Goal: Information Seeking & Learning: Learn about a topic

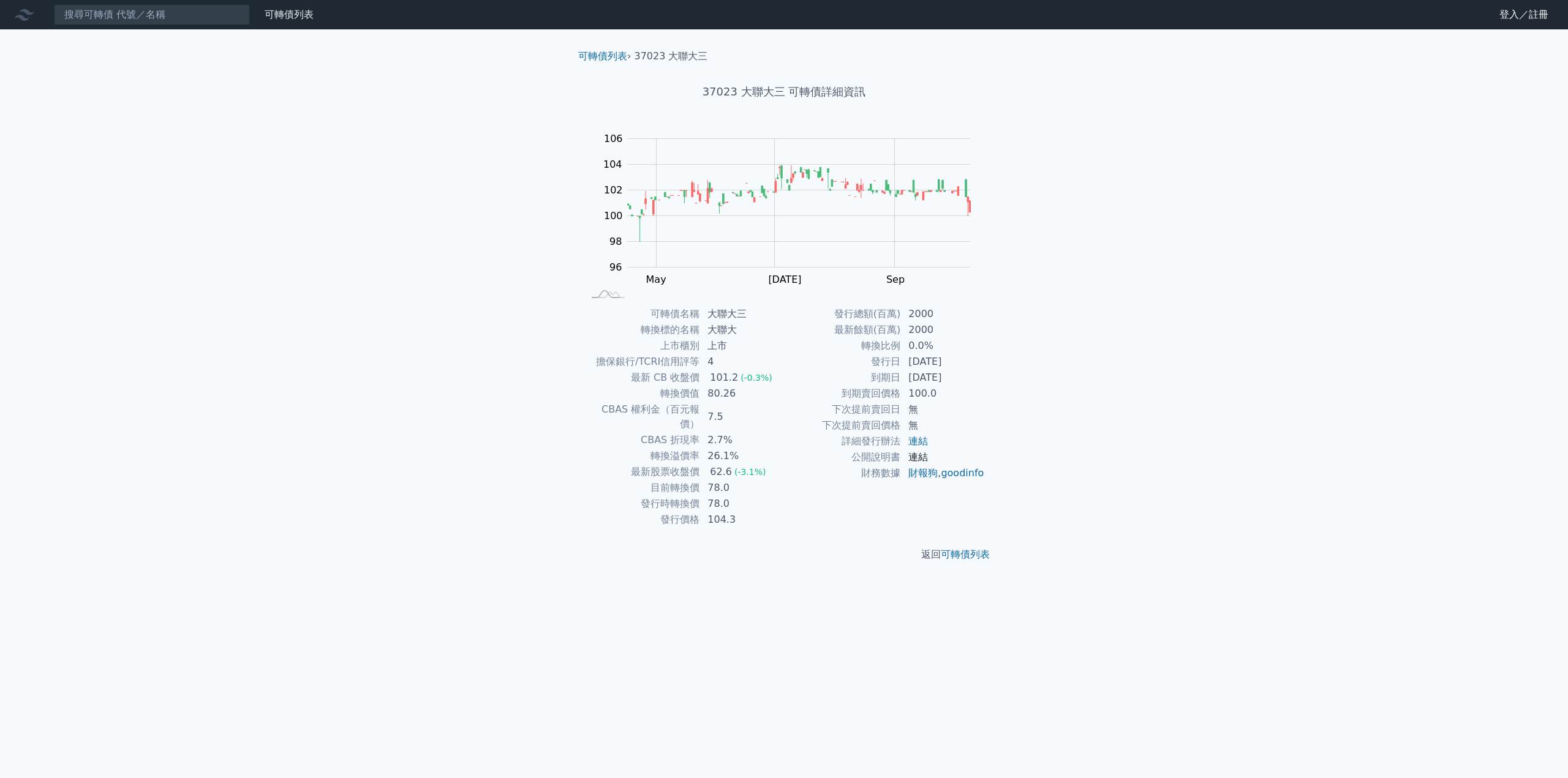
click at [923, 459] on link "連結" at bounding box center [918, 457] width 19 height 12
click at [609, 57] on link "可轉債列表" at bounding box center [602, 56] width 49 height 12
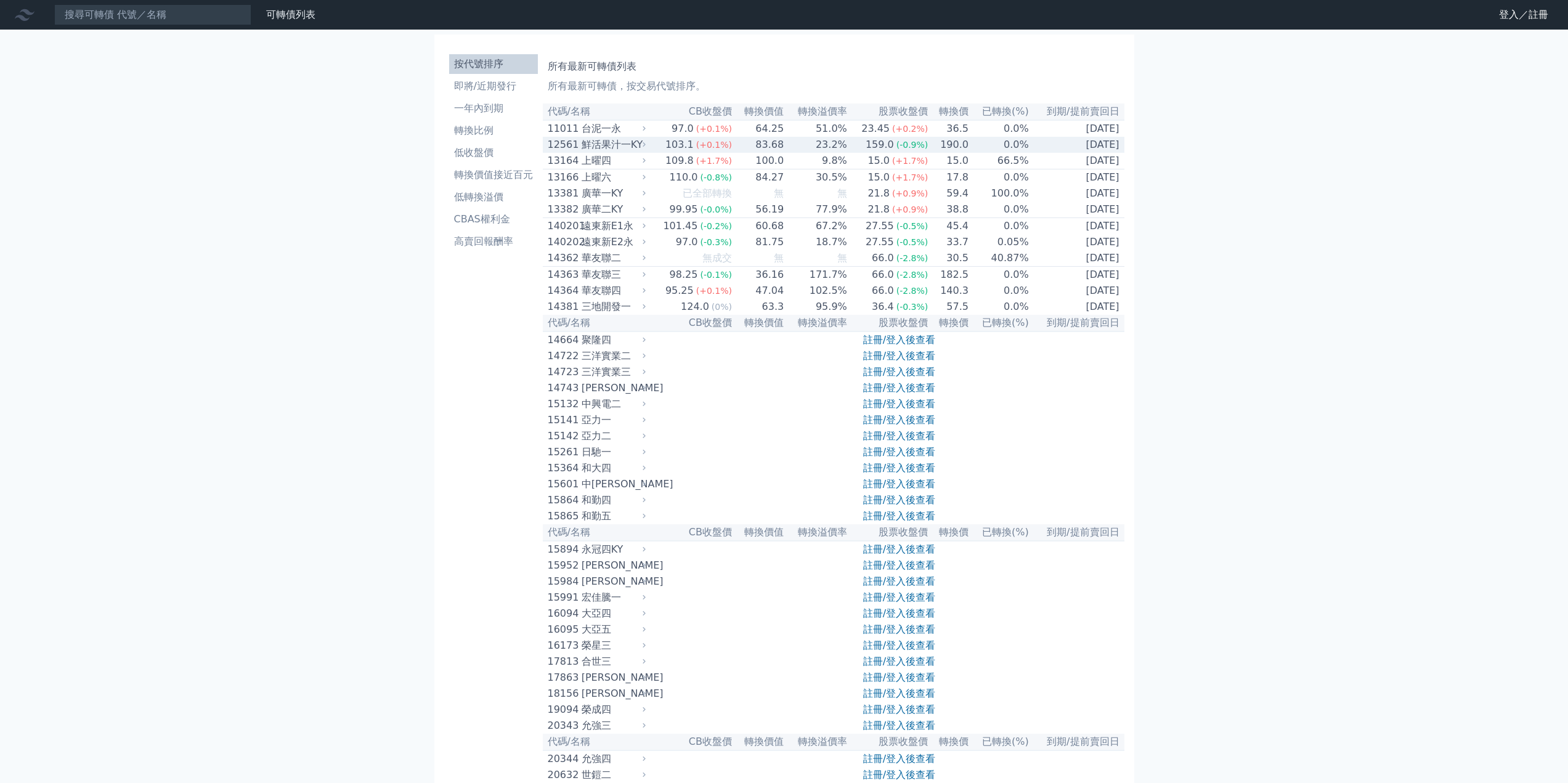
click at [601, 145] on div "鮮活果汁一KY" at bounding box center [612, 144] width 62 height 15
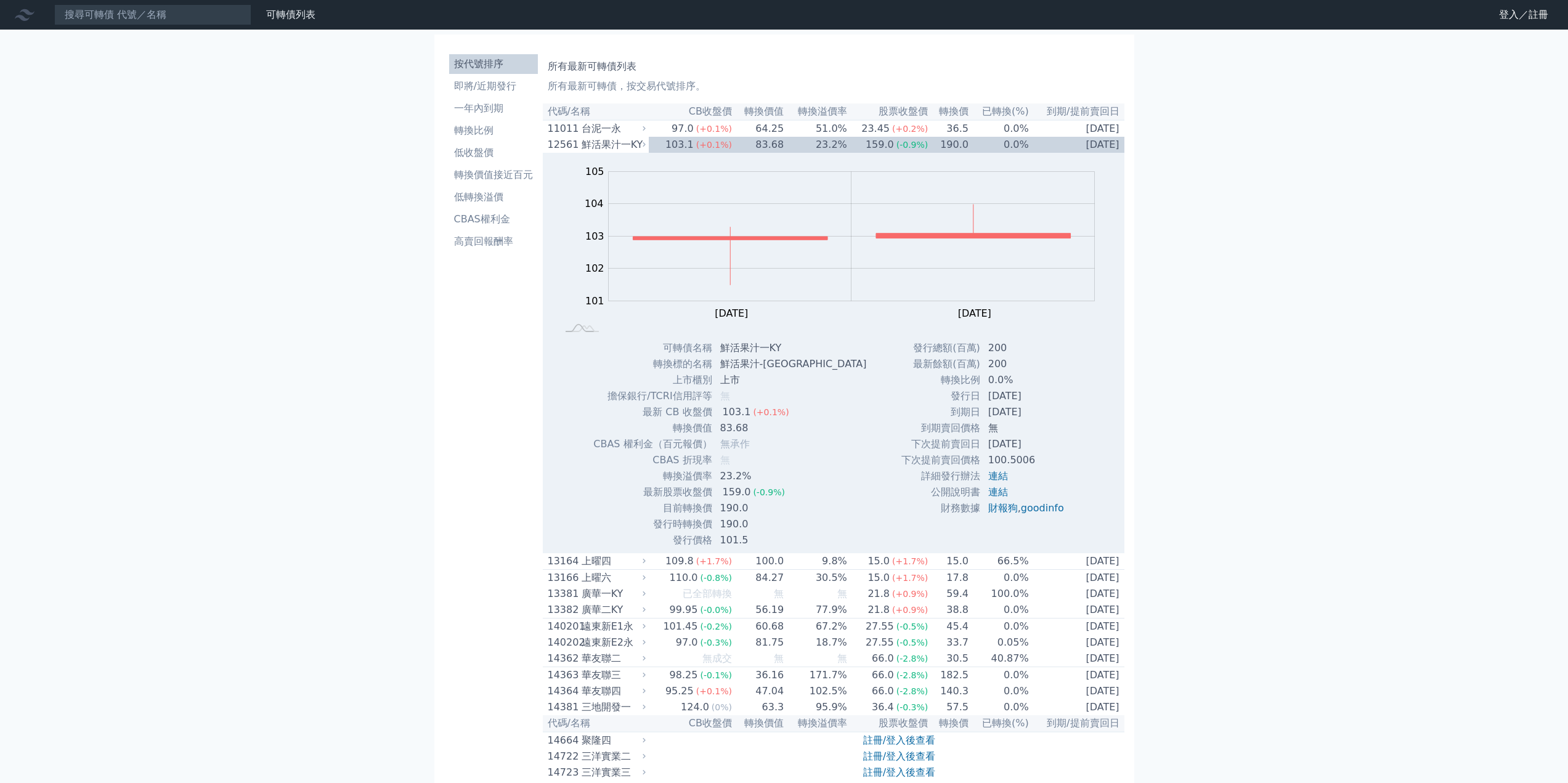
click at [483, 63] on li "按代號排序" at bounding box center [494, 64] width 89 height 15
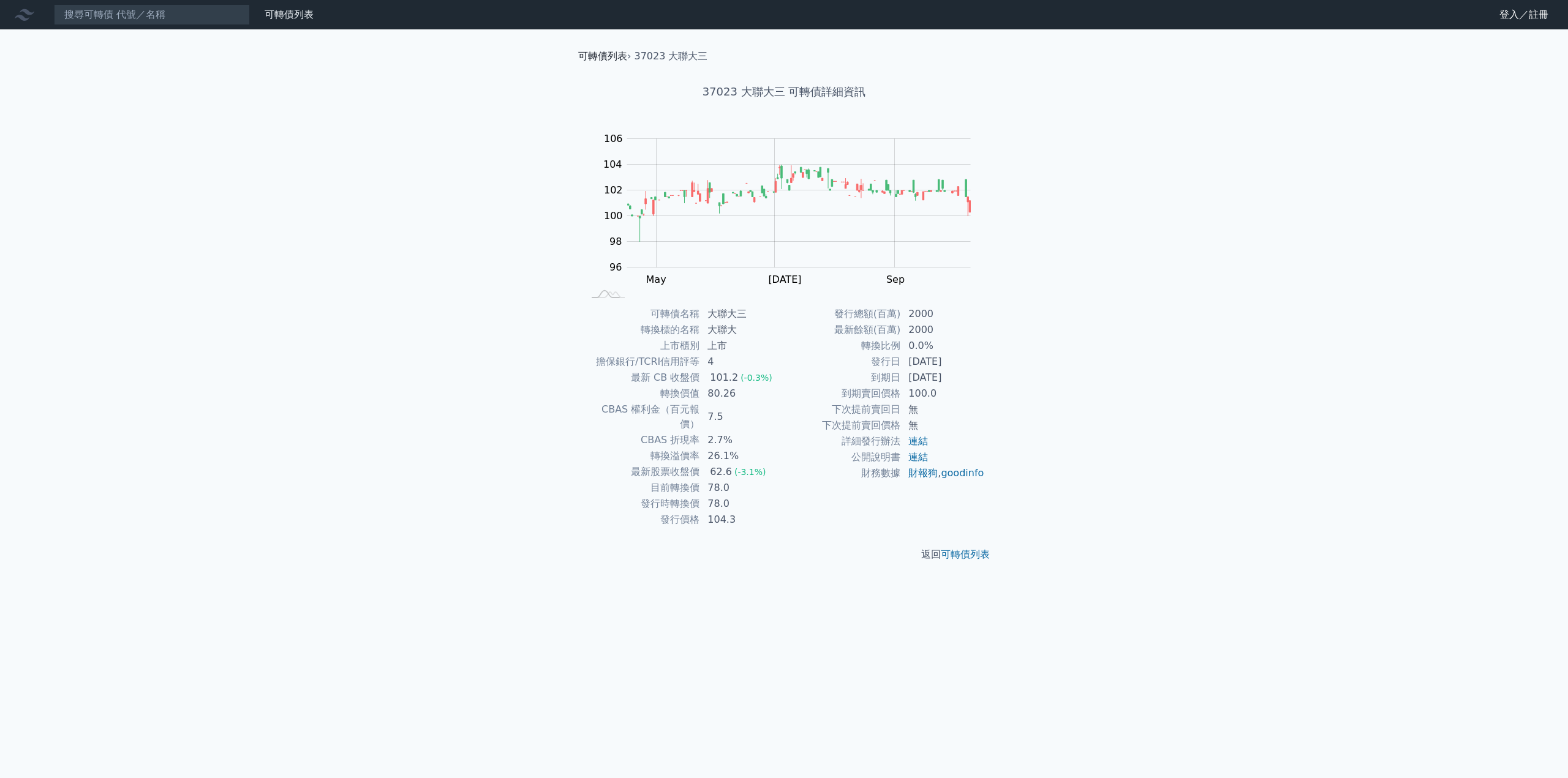
click at [592, 57] on link "可轉債列表" at bounding box center [602, 56] width 49 height 12
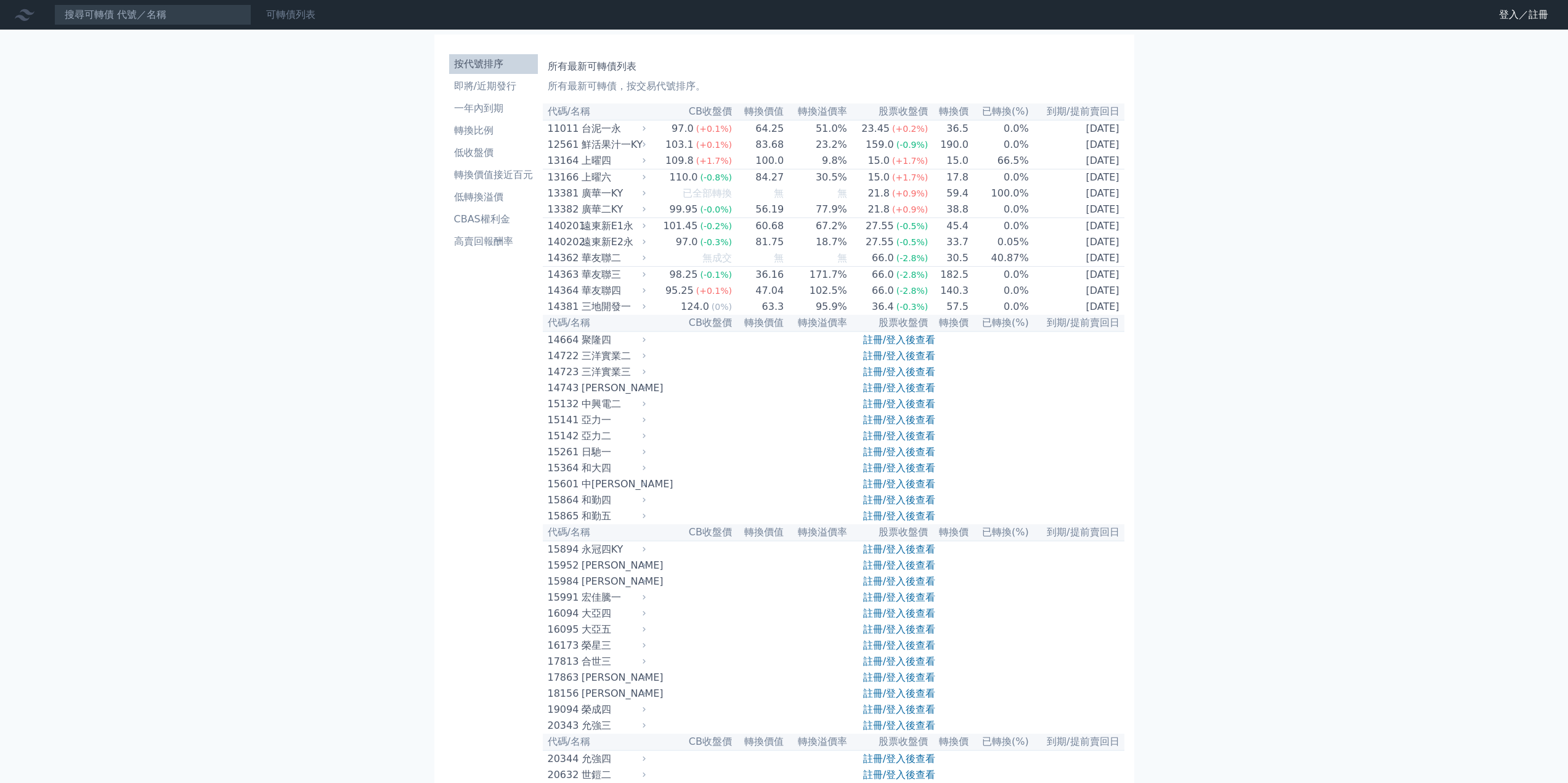
click at [297, 10] on link "可轉債列表" at bounding box center [290, 14] width 49 height 12
click at [484, 65] on li "按代號排序" at bounding box center [494, 64] width 89 height 15
click at [908, 346] on link "註冊/登入後查看" at bounding box center [899, 339] width 72 height 12
click at [913, 346] on link "註冊/登入後查看" at bounding box center [899, 339] width 72 height 12
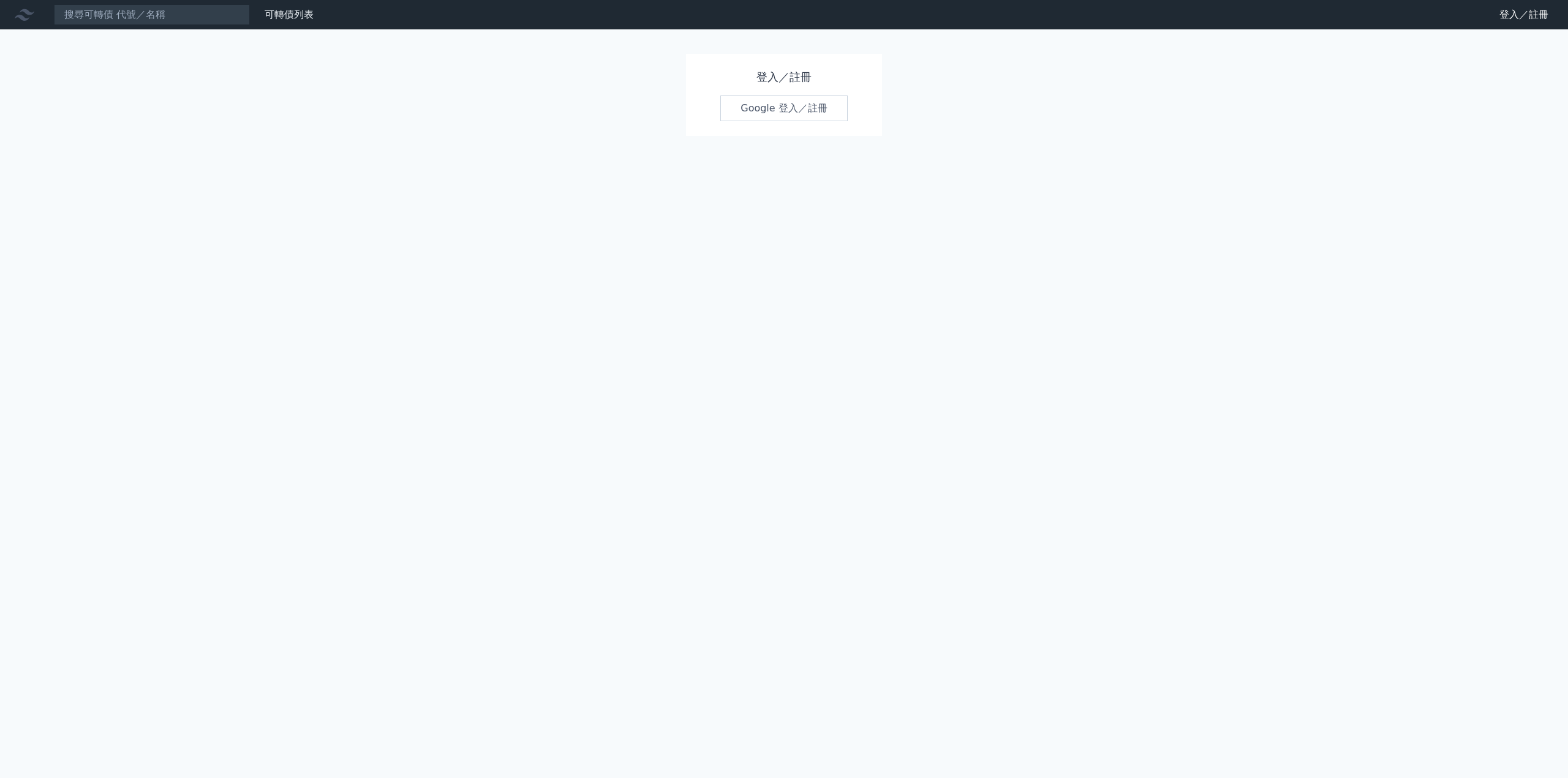
click at [796, 110] on link "Google 登入／註冊" at bounding box center [783, 108] width 128 height 26
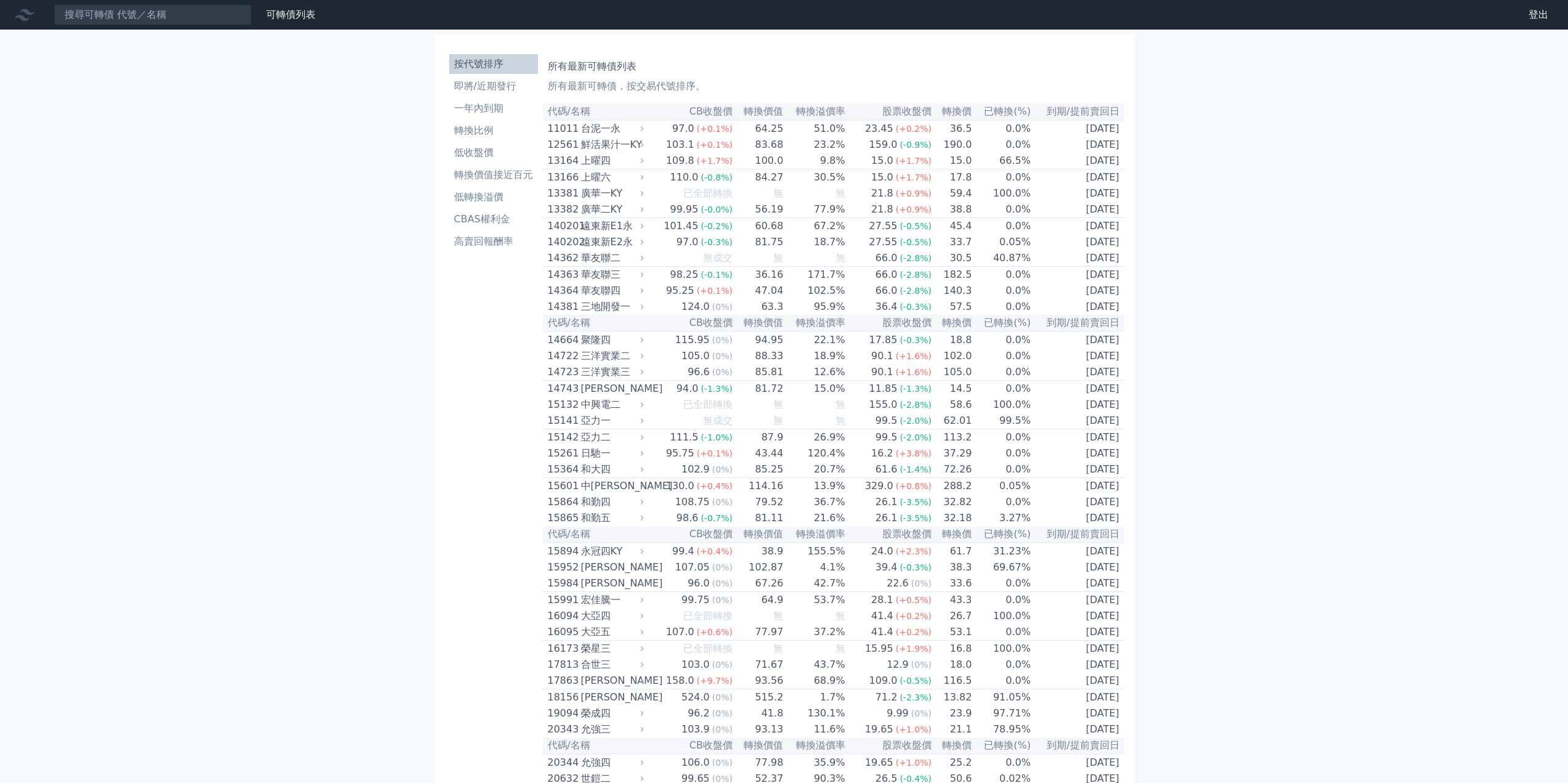
scroll to position [2956, 0]
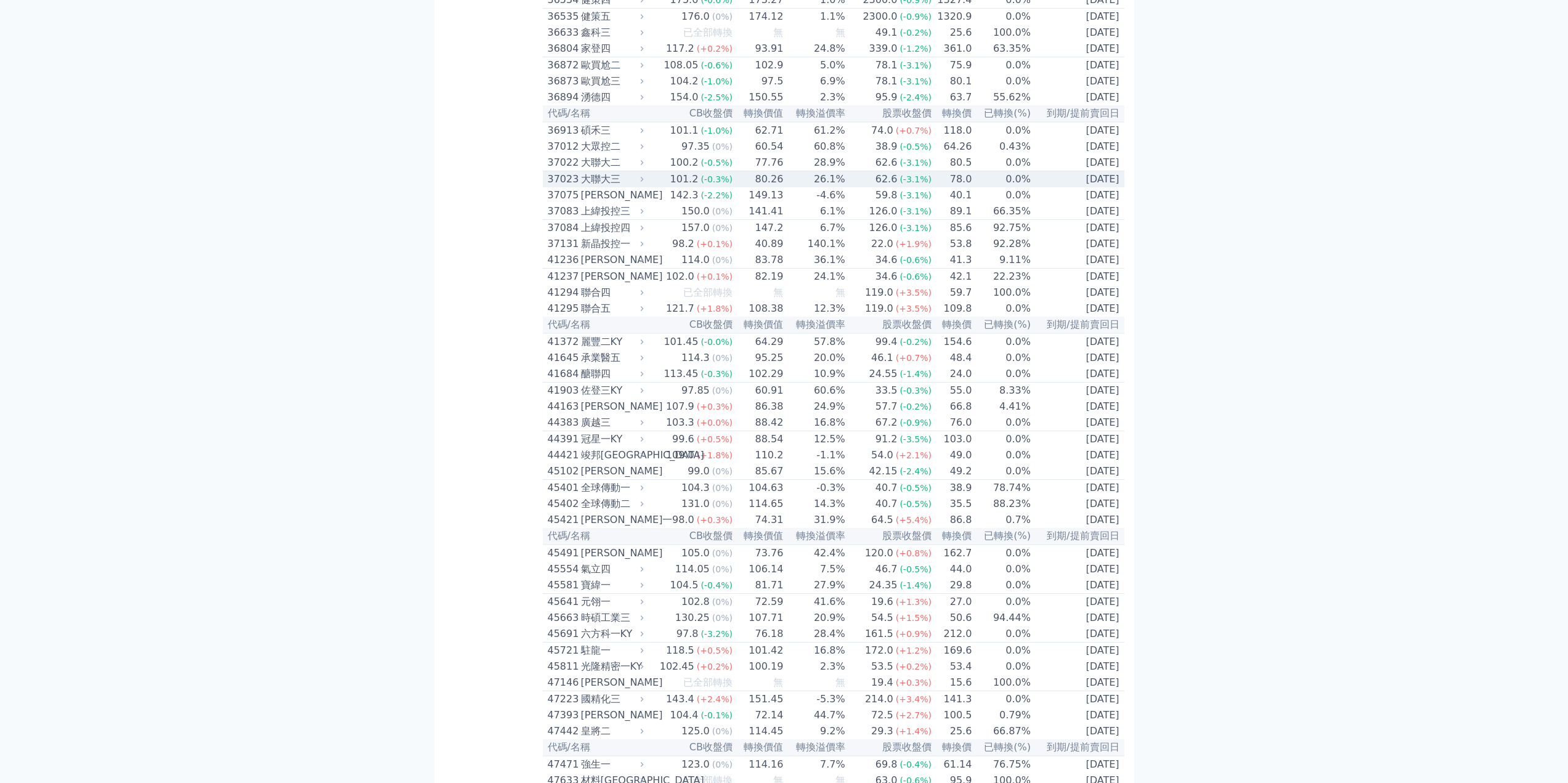
click at [604, 187] on div "大聯大三" at bounding box center [611, 179] width 60 height 15
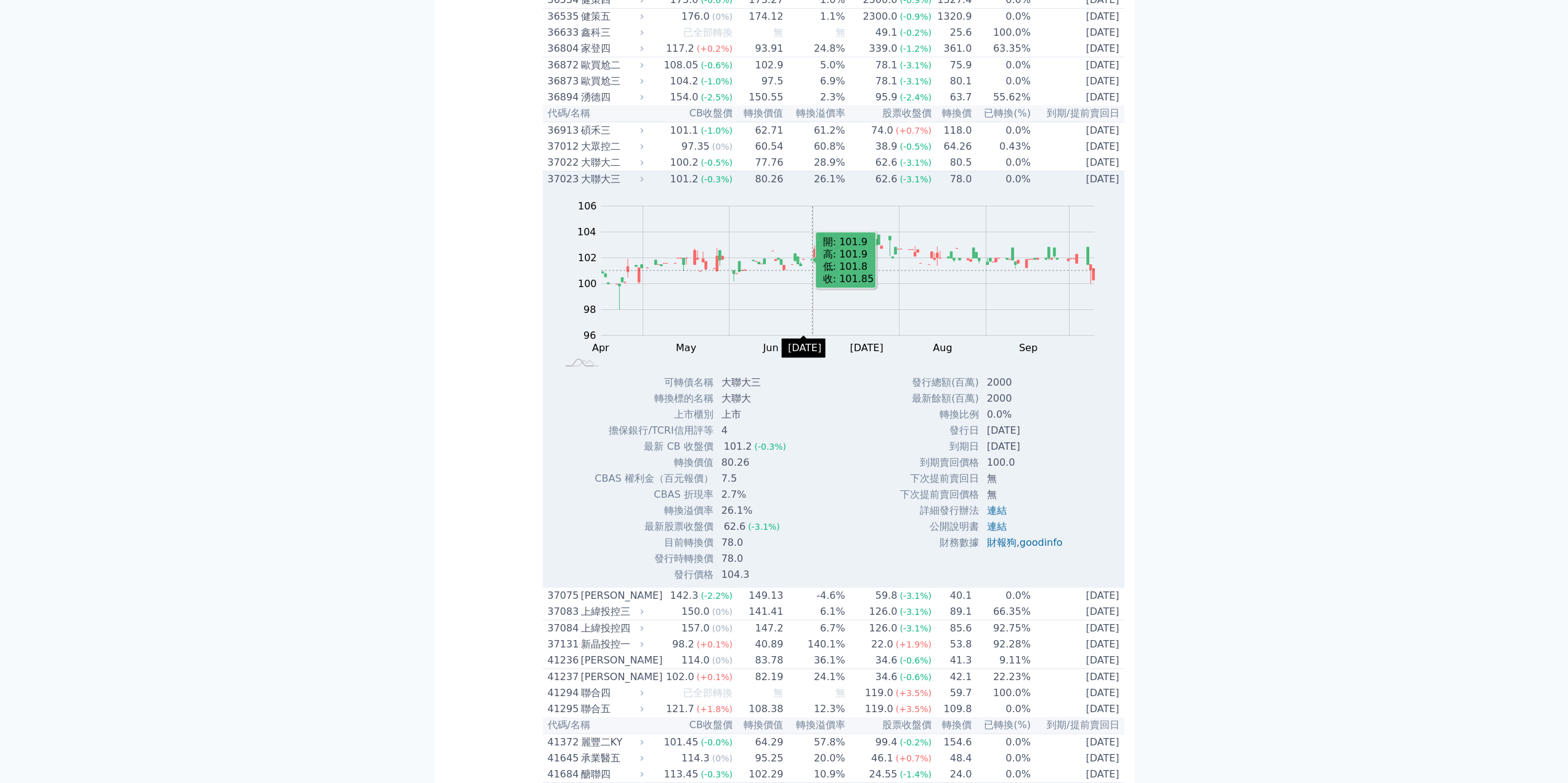
scroll to position [3264, 0]
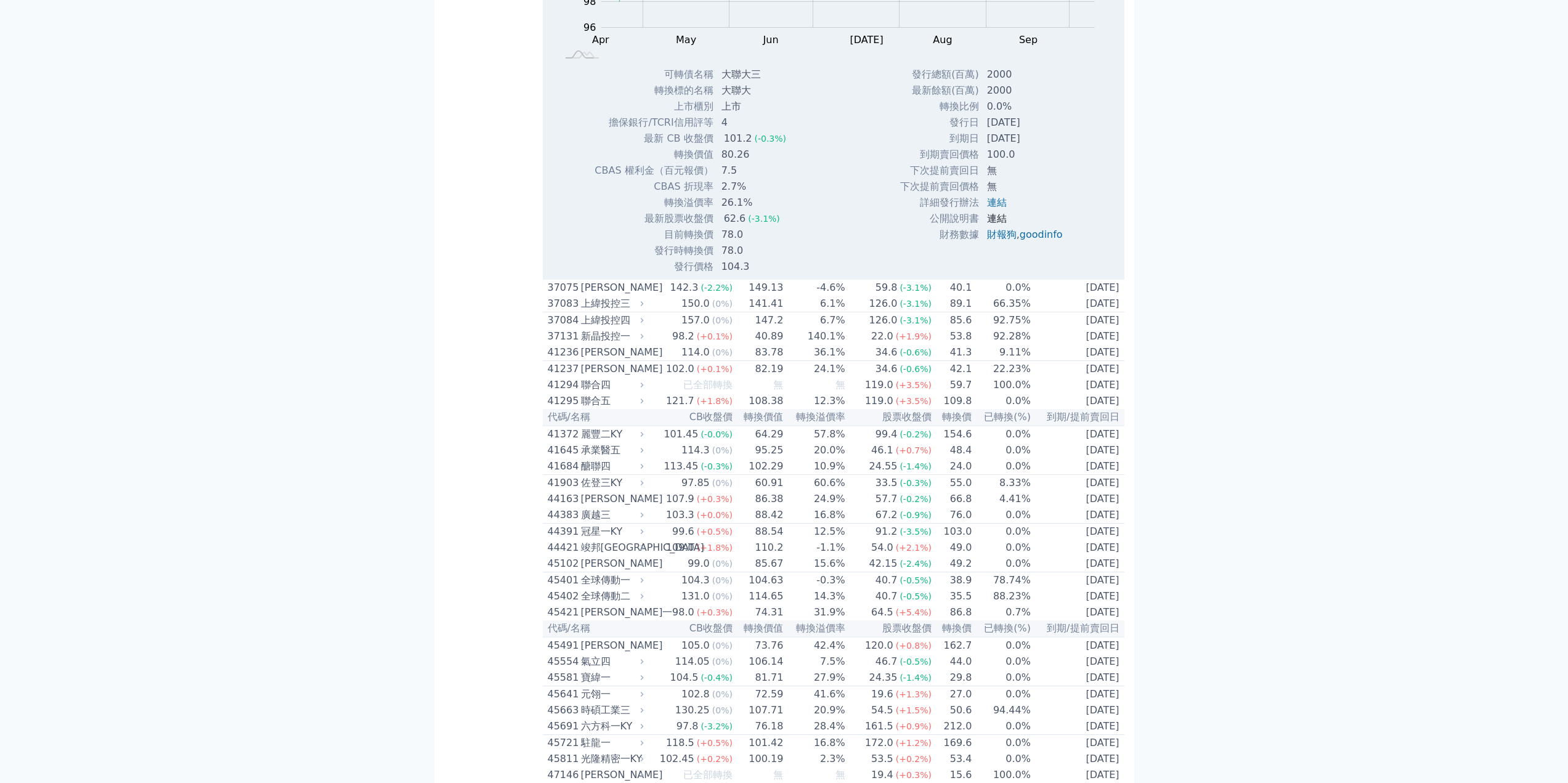
click at [997, 224] on link "連結" at bounding box center [996, 218] width 19 height 12
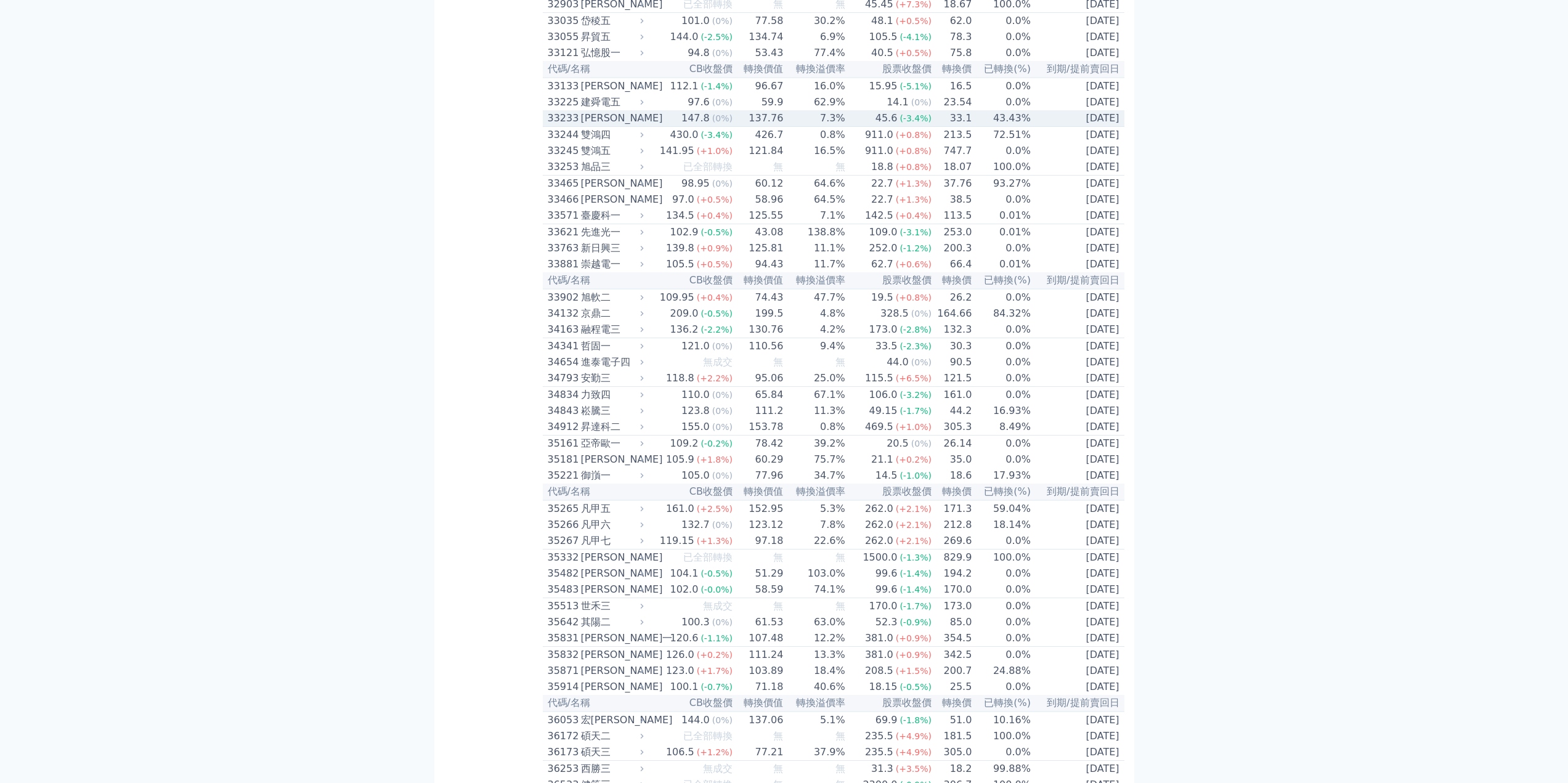
scroll to position [2216, 0]
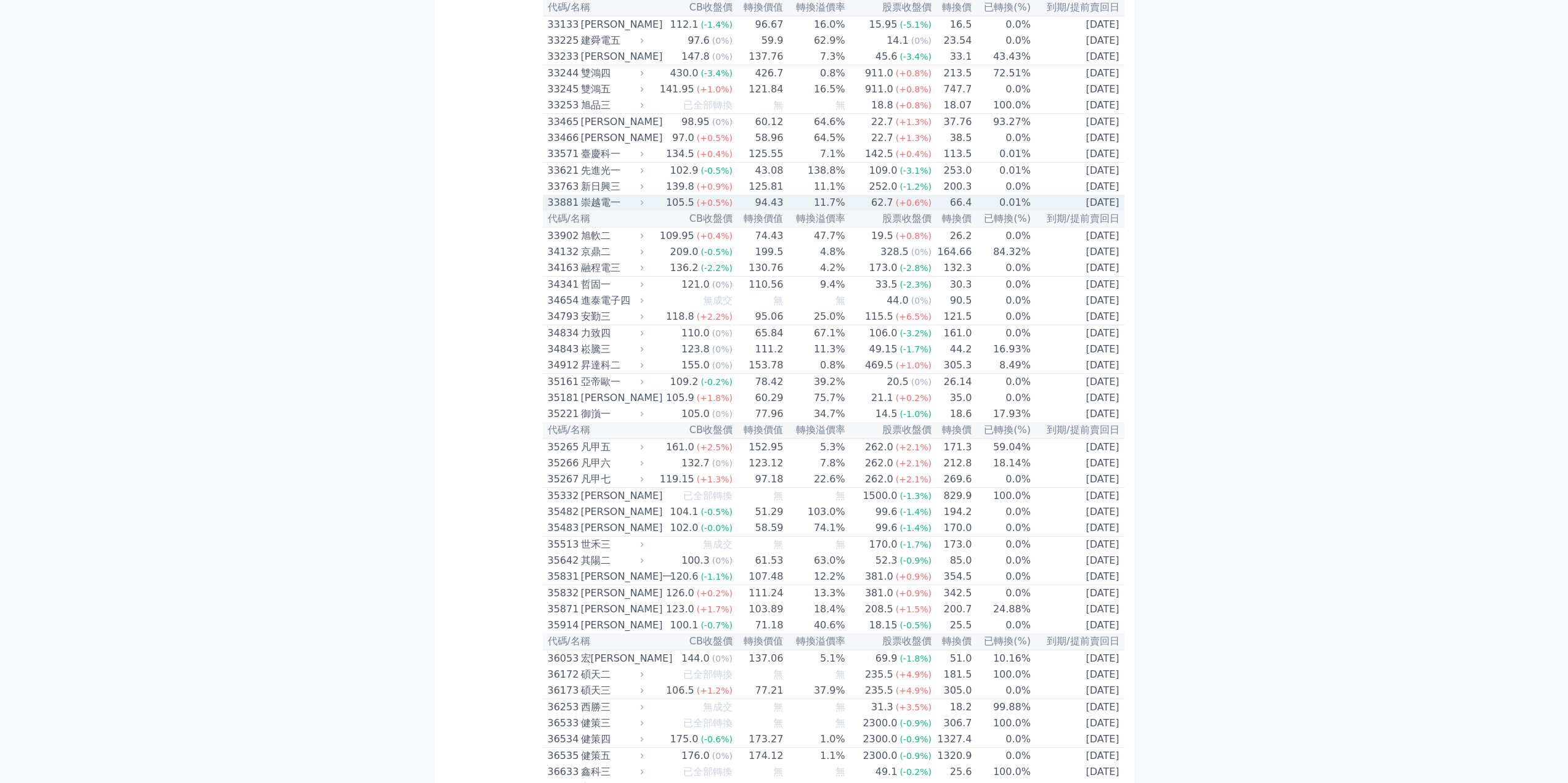
click at [594, 210] on div "崇越電一" at bounding box center [611, 202] width 60 height 15
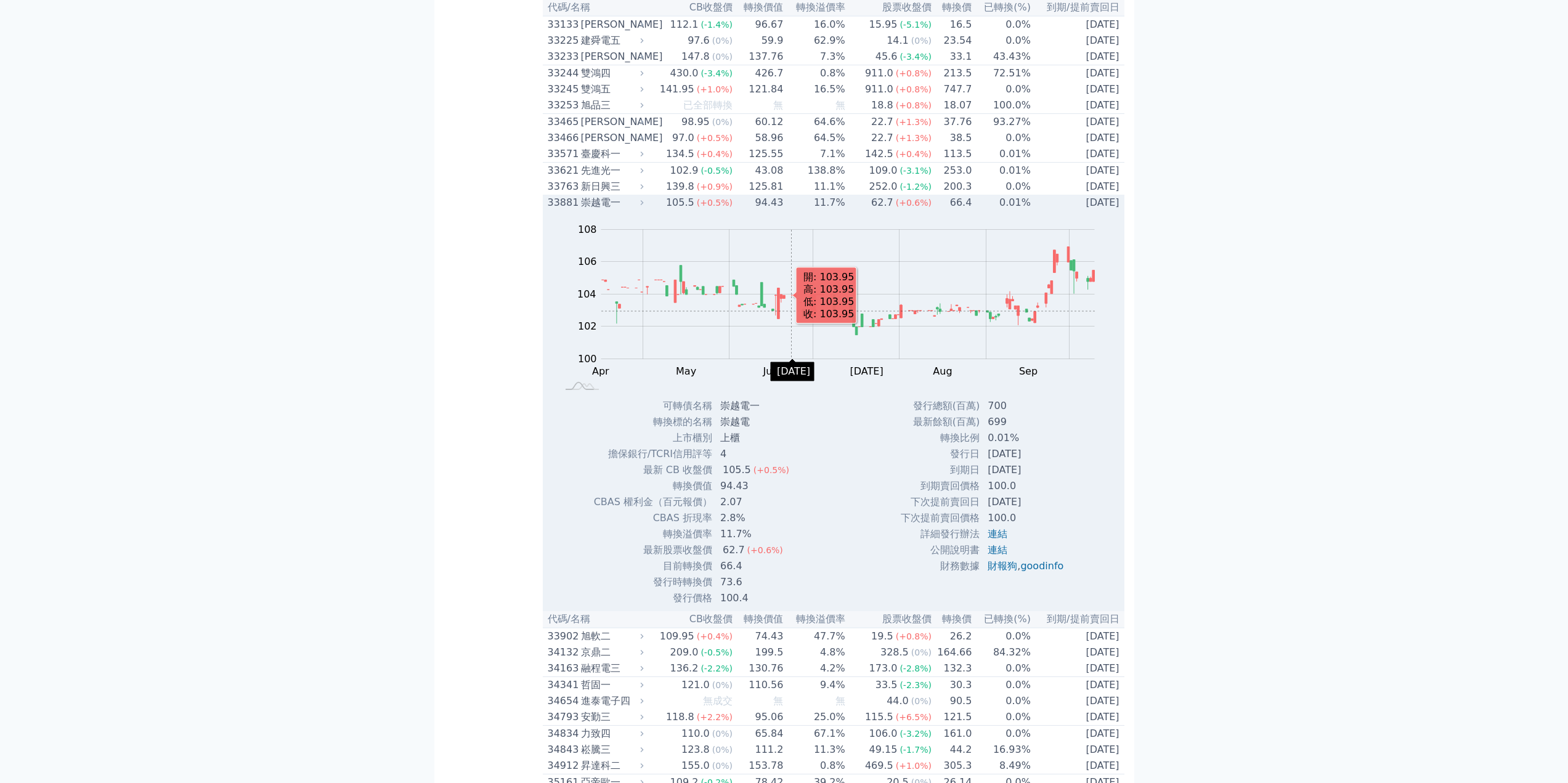
scroll to position [2402, 0]
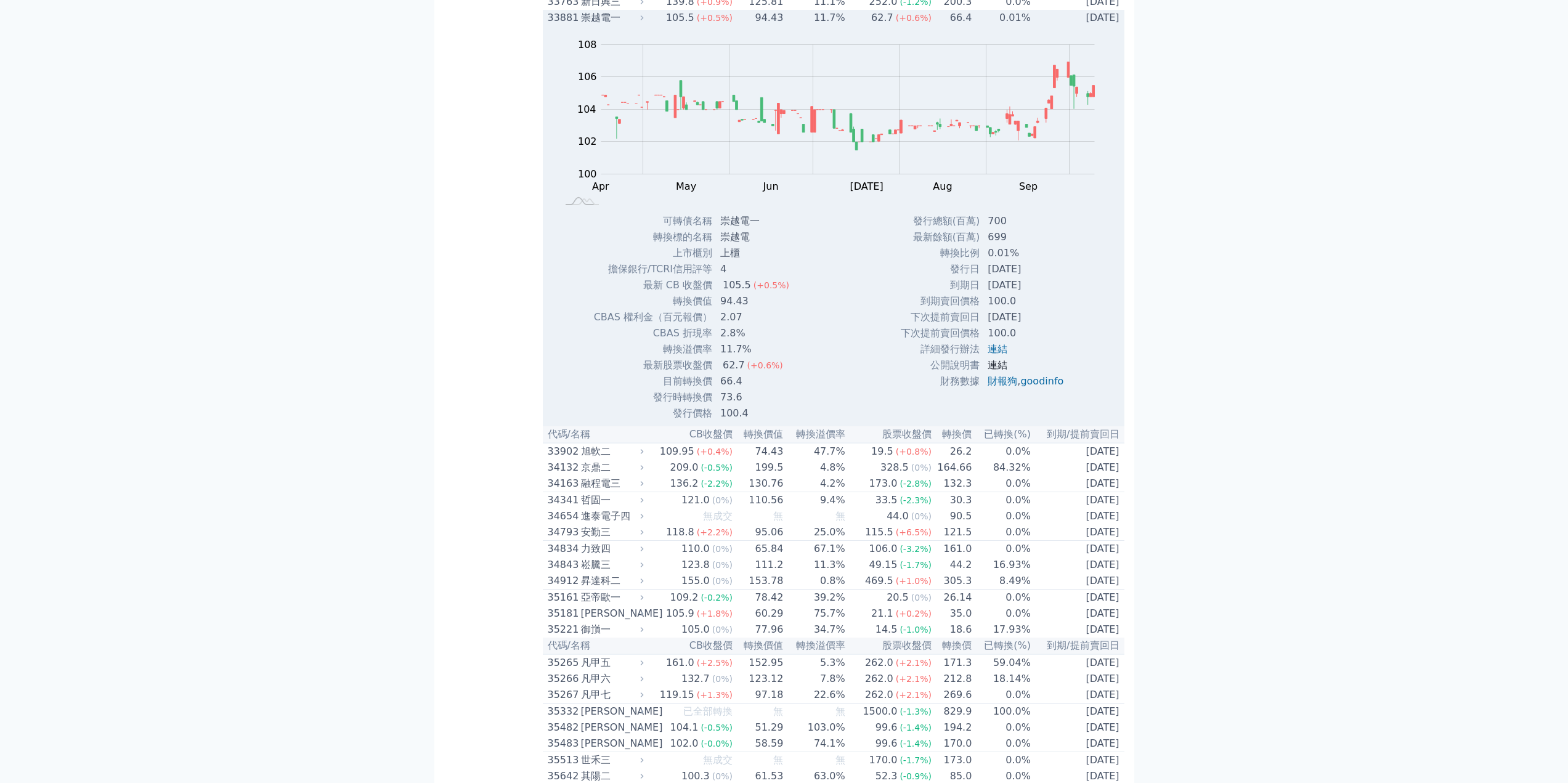
click at [996, 371] on link "連結" at bounding box center [997, 364] width 19 height 12
